Goal: Transaction & Acquisition: Purchase product/service

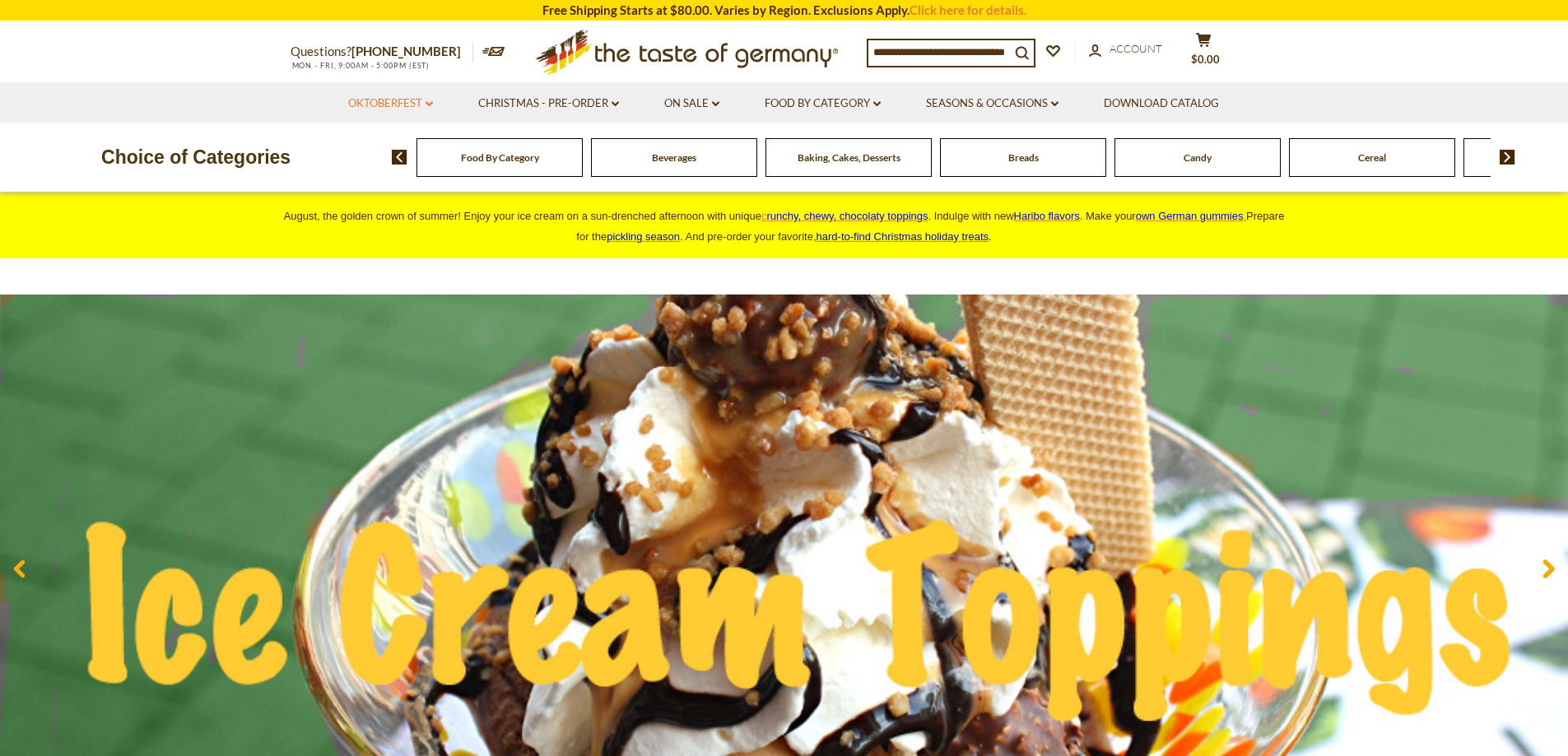
click at [398, 102] on link "Oktoberfest dropdown_arrow" at bounding box center [390, 103] width 85 height 19
click at [389, 146] on link "All Oktoberfest" at bounding box center [381, 146] width 85 height 15
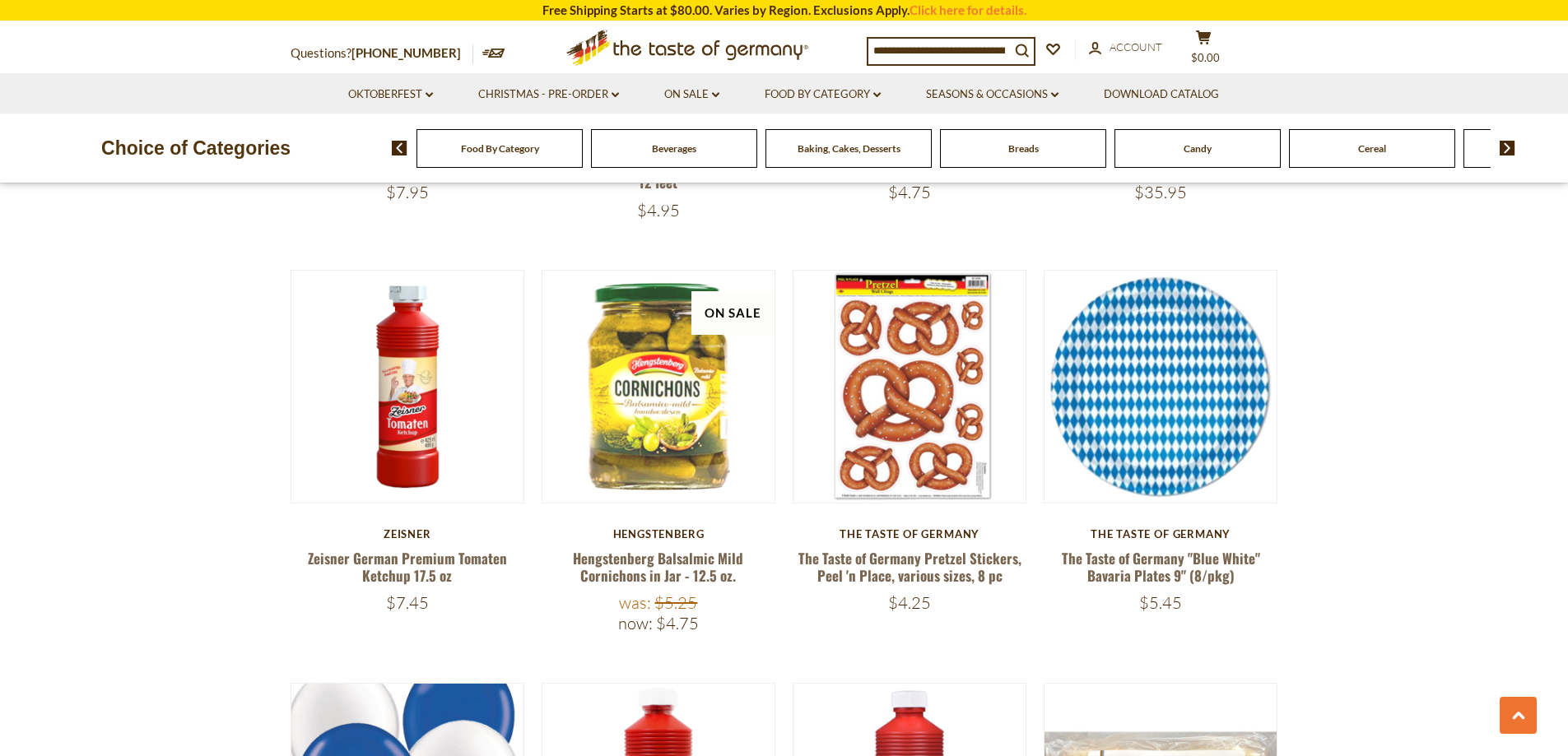
scroll to position [2469, 0]
